Goal: Task Accomplishment & Management: Use online tool/utility

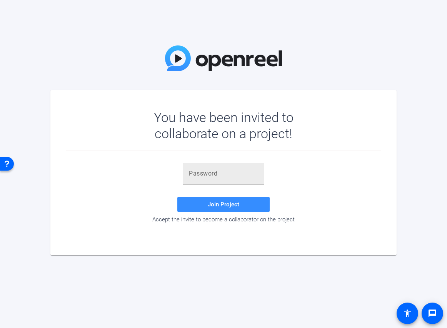
click at [219, 181] on div at bounding box center [223, 174] width 69 height 22
click at [219, 176] on input "text" at bounding box center [223, 173] width 69 height 9
paste input "5Pbq1="
type input "5Pbq1="
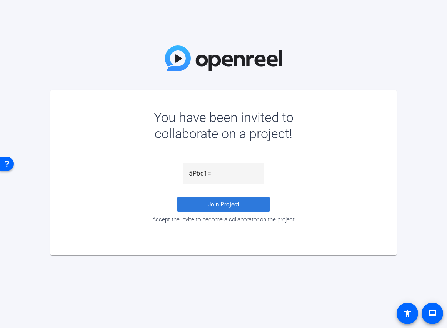
click at [229, 203] on span "Join Project" at bounding box center [224, 204] width 32 height 7
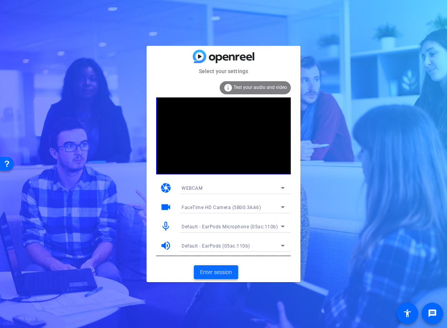
click at [221, 273] on span "Enter session" at bounding box center [216, 272] width 32 height 8
